Goal: Check status

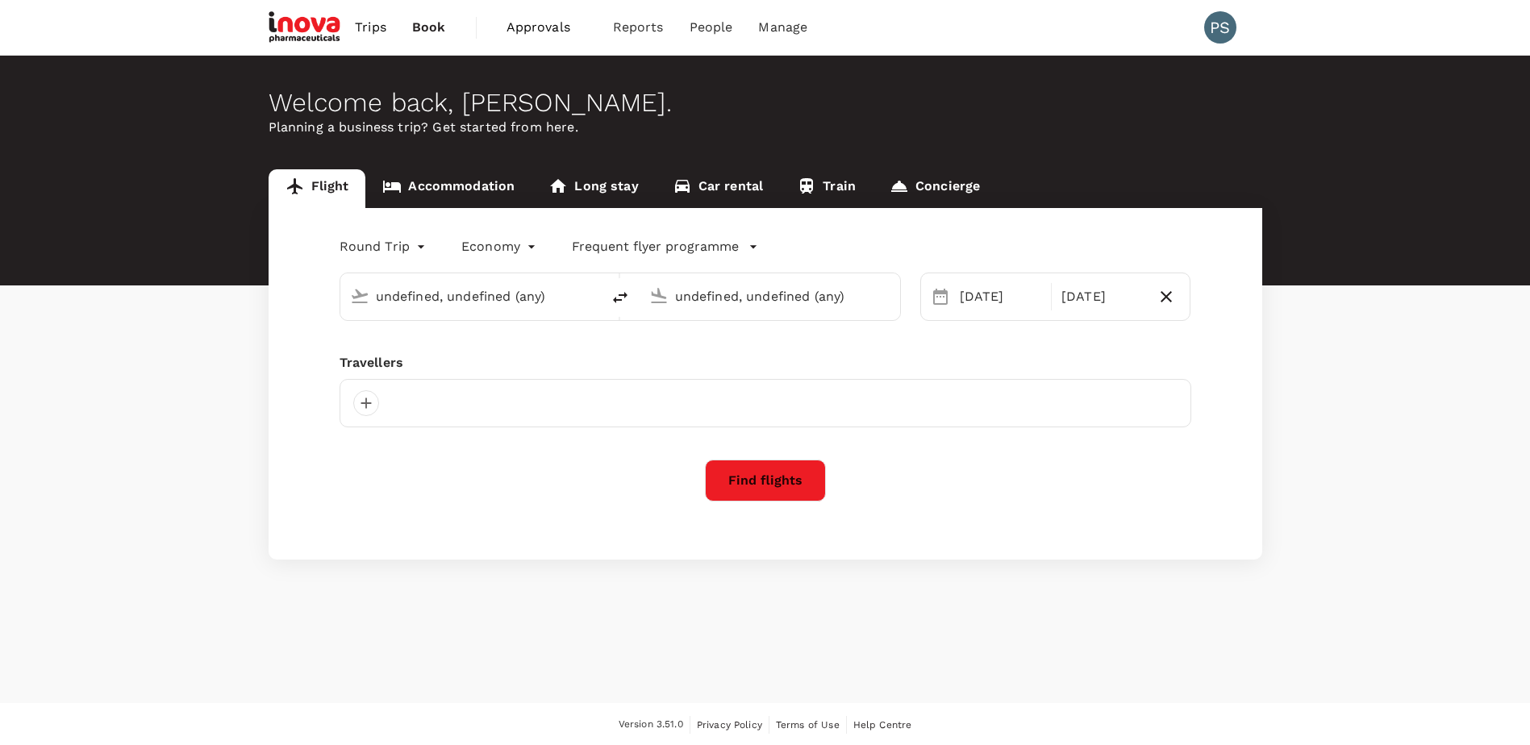
type input "Singapore Changi (SIN)"
type input "Kansai Intl (KIX)"
type input "oneway"
type input "business"
type input "Singapore Changi (SIN)"
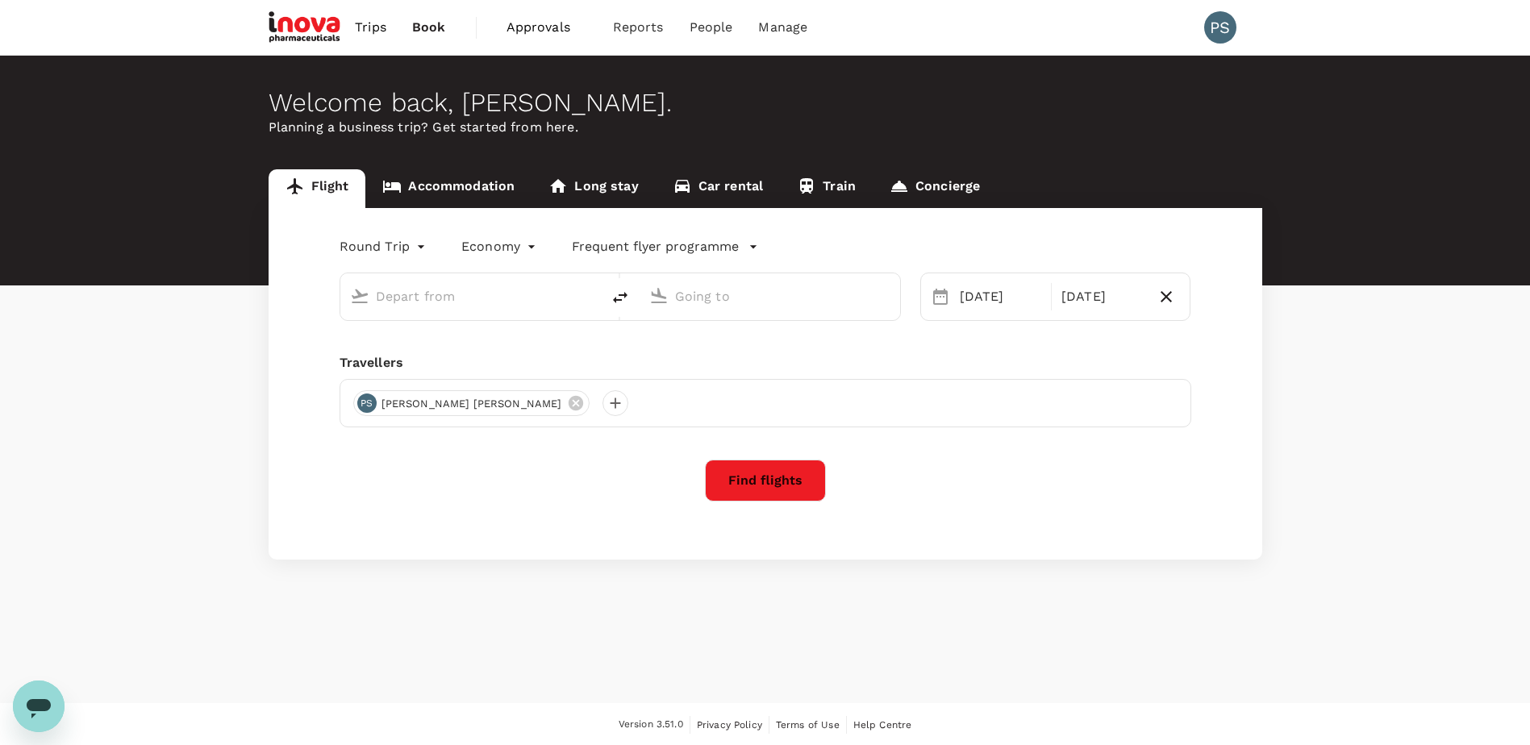
type input "Dubai Intl (DXB)"
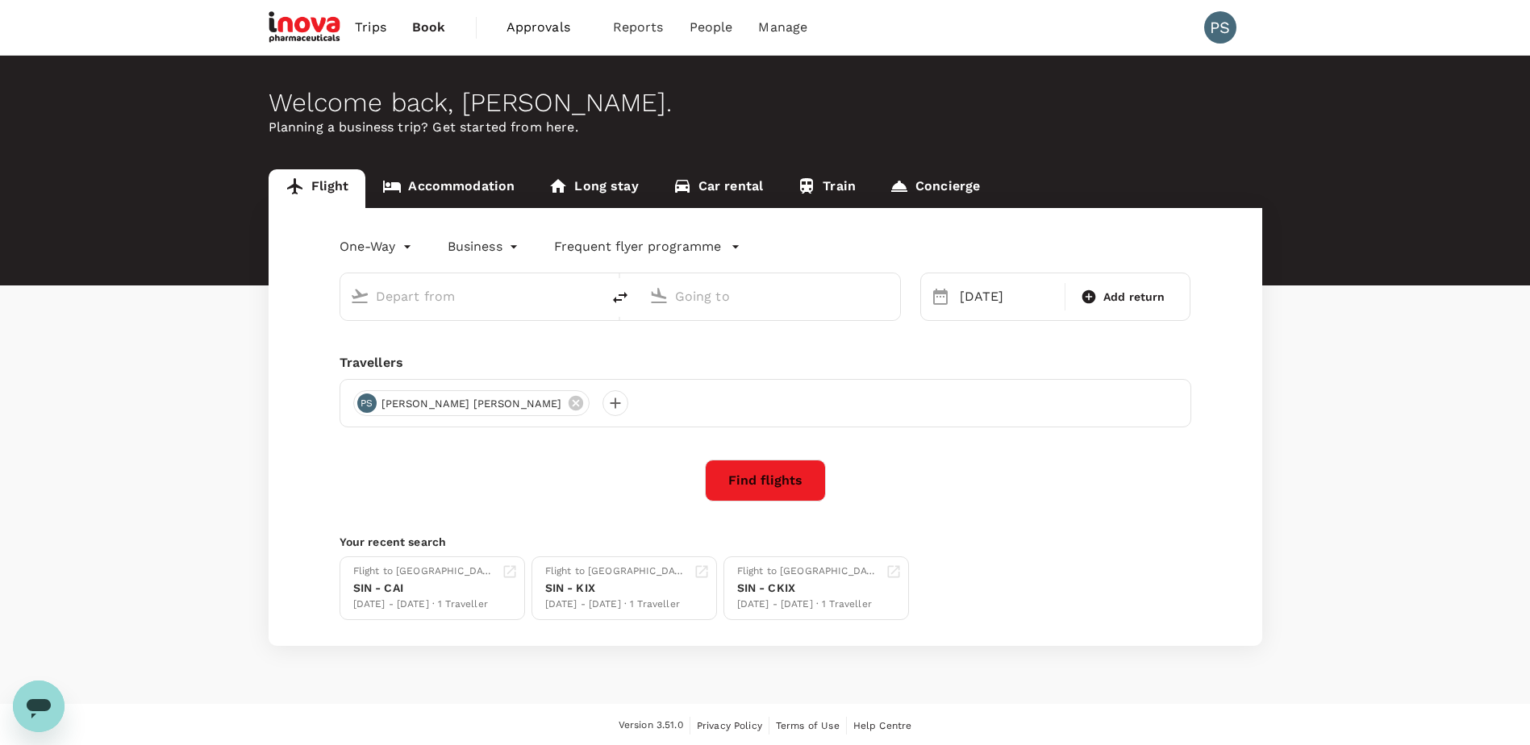
type input "Singapore Changi (SIN)"
type input "Dubai Intl (DXB)"
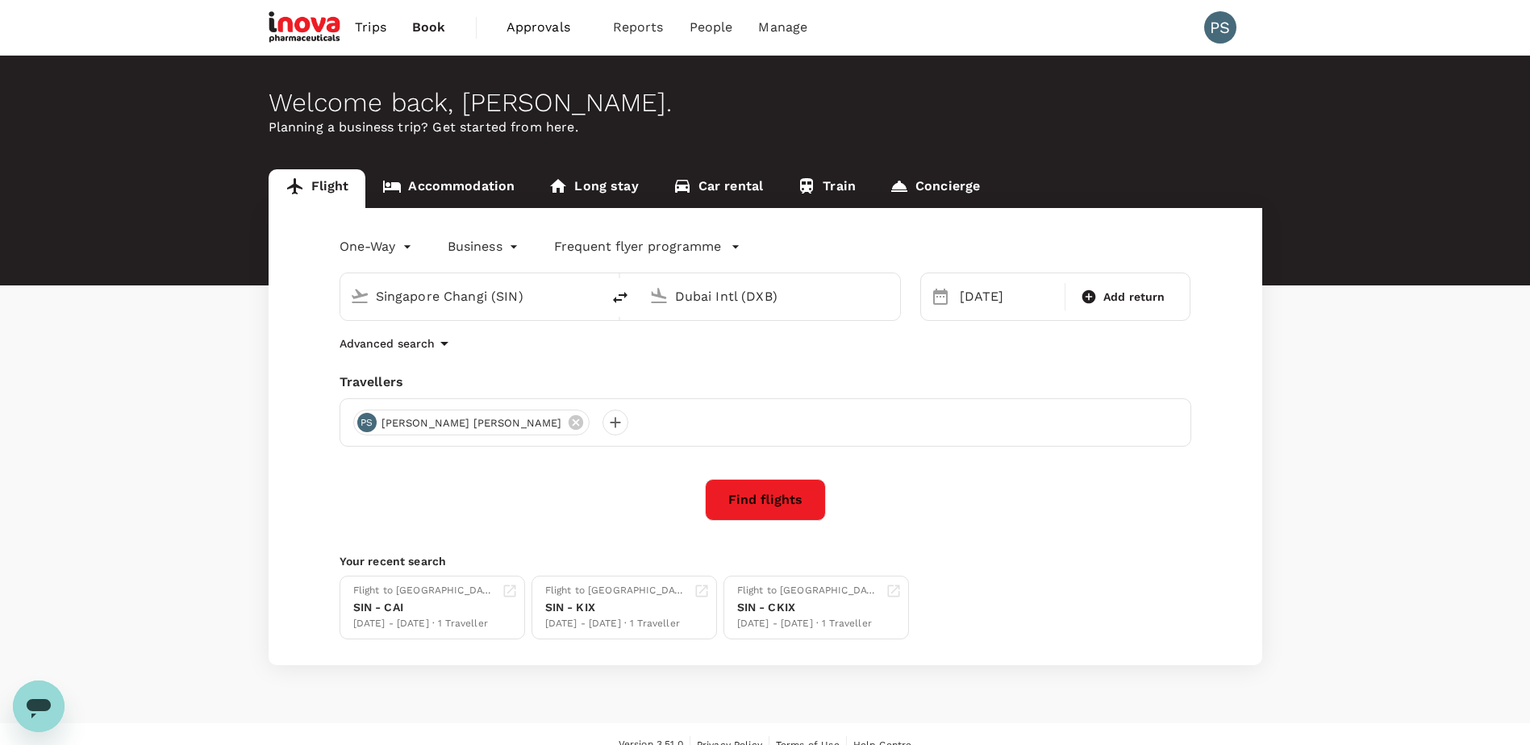
click at [528, 31] on span "Approvals" at bounding box center [547, 27] width 81 height 19
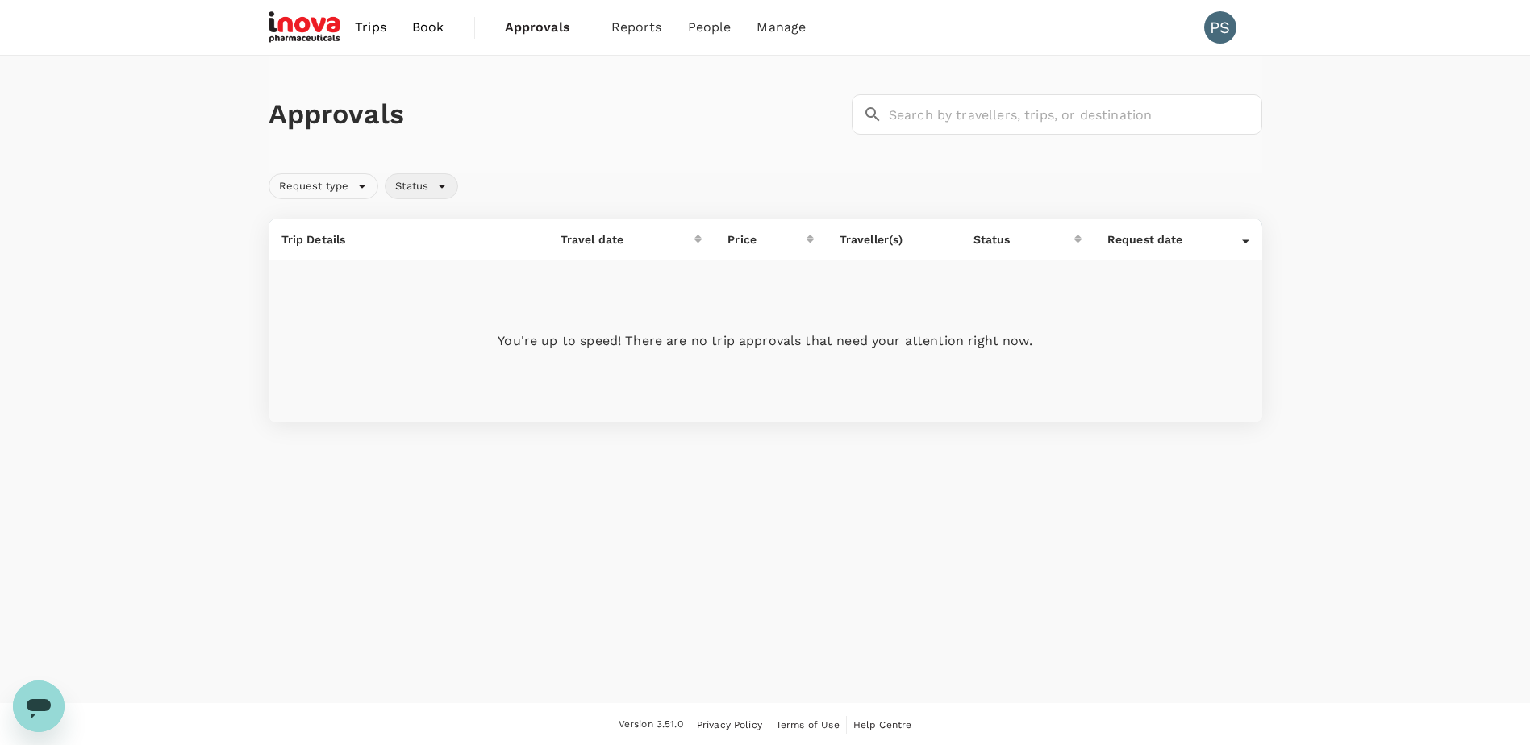
click at [443, 187] on div "Status" at bounding box center [421, 186] width 73 height 26
click at [591, 194] on div "Request type Status" at bounding box center [762, 183] width 1000 height 32
click at [627, 76] on link "Bookings" at bounding box center [675, 89] width 190 height 38
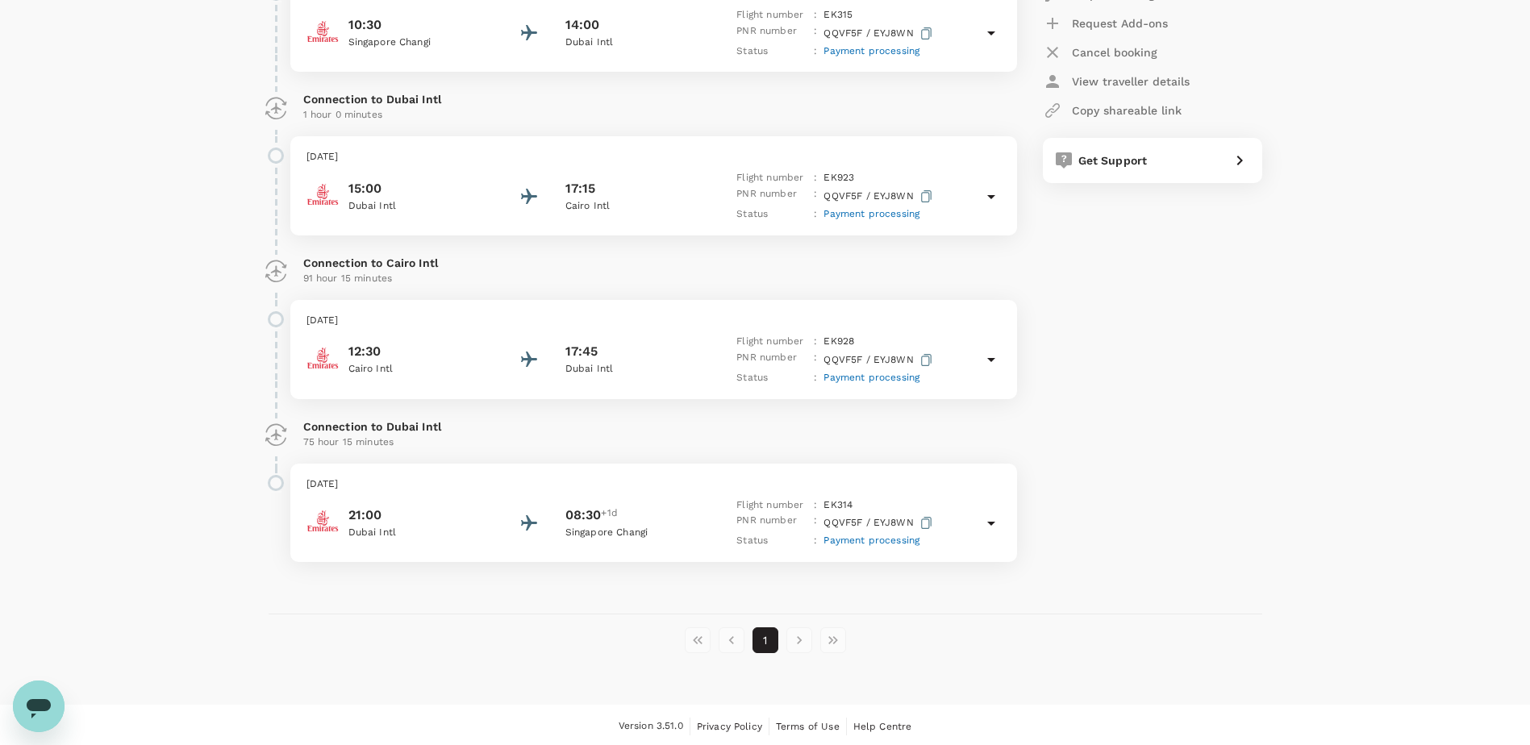
scroll to position [1617, 0]
